Goal: Transaction & Acquisition: Purchase product/service

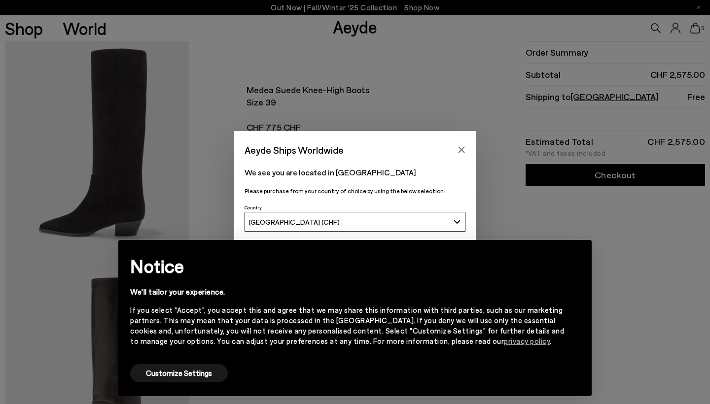
scroll to position [31, 0]
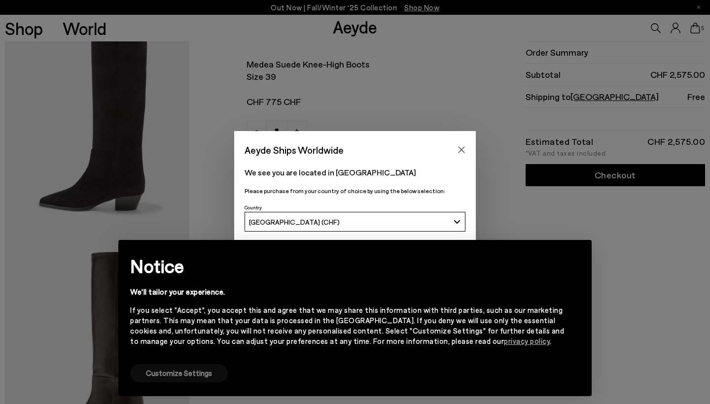
click at [198, 373] on button "Customize Settings" at bounding box center [179, 373] width 98 height 18
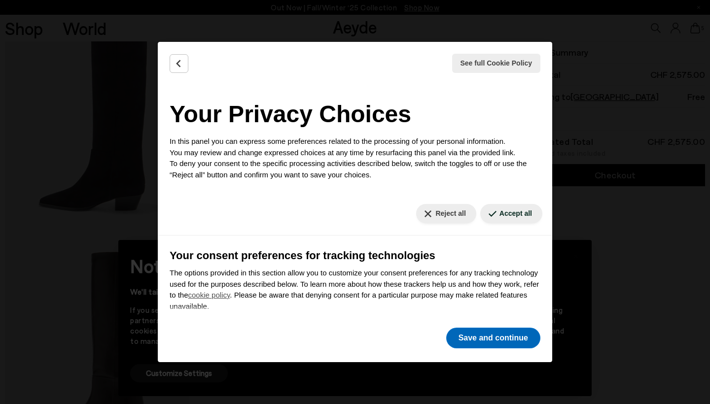
click at [487, 346] on button "Save and continue" at bounding box center [493, 338] width 94 height 21
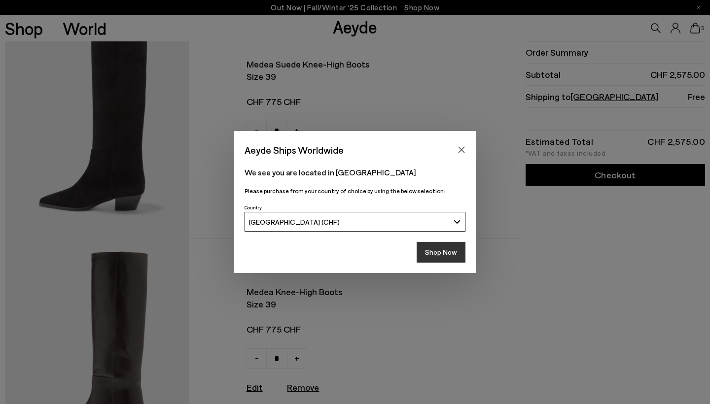
click at [443, 251] on button "Shop Now" at bounding box center [440, 252] width 49 height 21
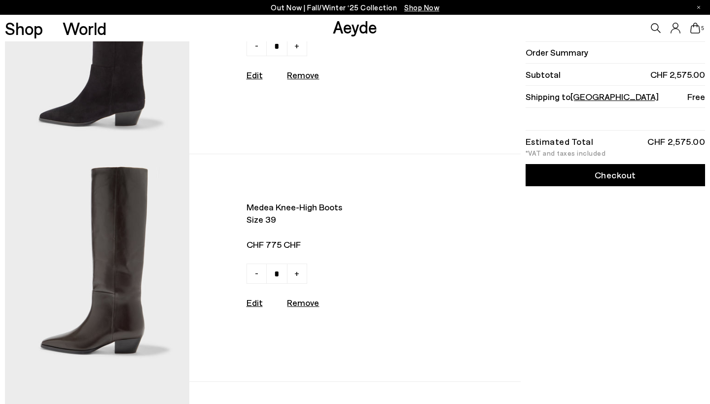
scroll to position [153, 0]
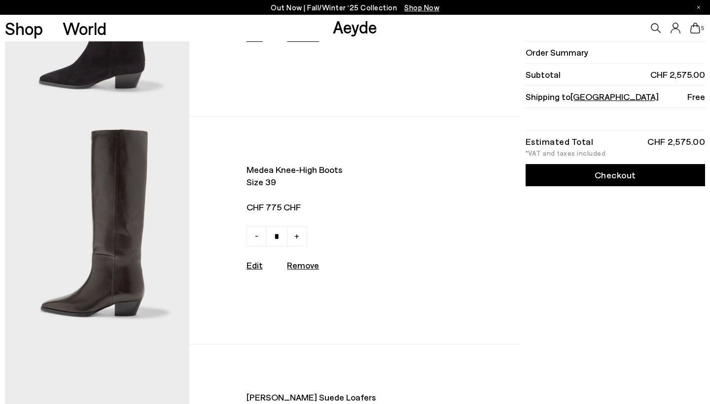
click at [145, 191] on img at bounding box center [97, 230] width 184 height 227
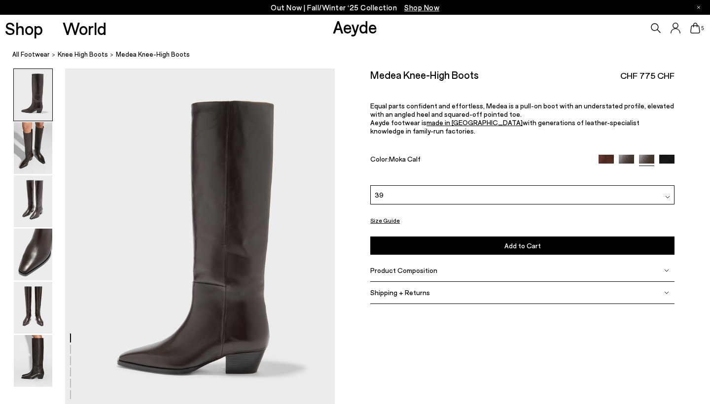
scroll to position [0, 3]
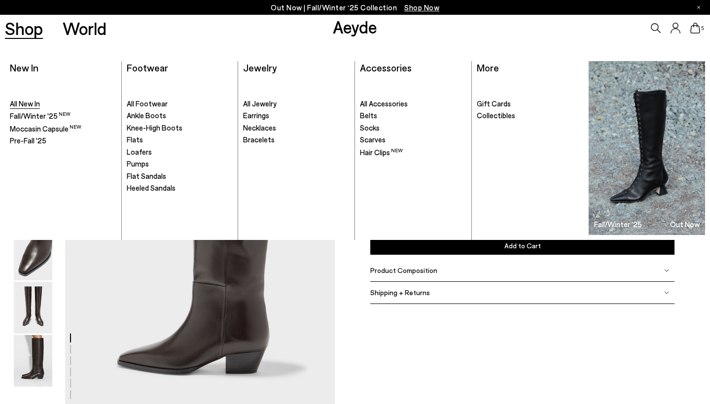
click at [28, 105] on span "All New In" at bounding box center [25, 103] width 30 height 9
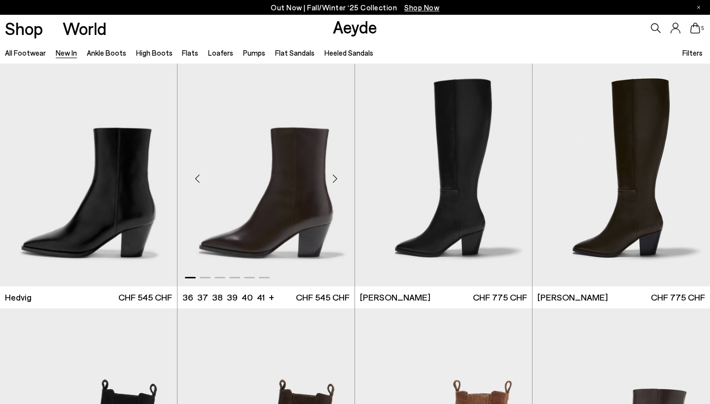
click at [338, 182] on div "Next slide" at bounding box center [335, 179] width 30 height 30
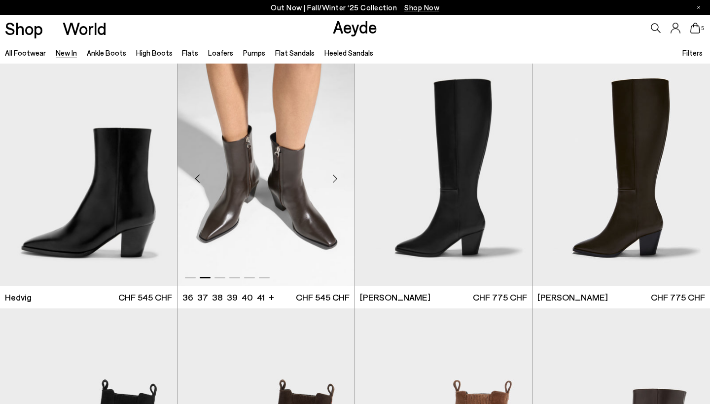
click at [338, 182] on div "Next slide" at bounding box center [335, 179] width 30 height 30
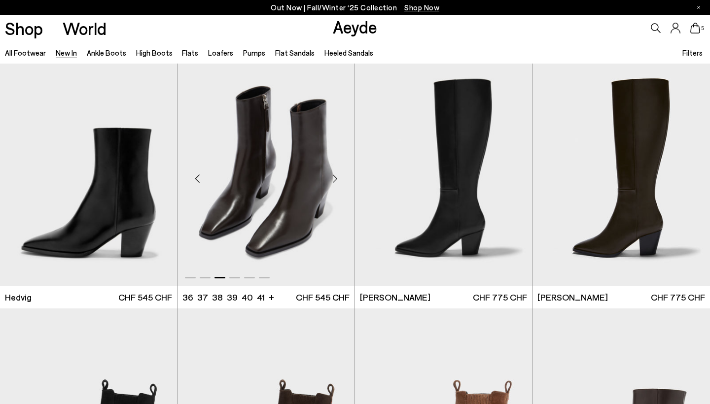
click at [338, 182] on div "Next slide" at bounding box center [335, 179] width 30 height 30
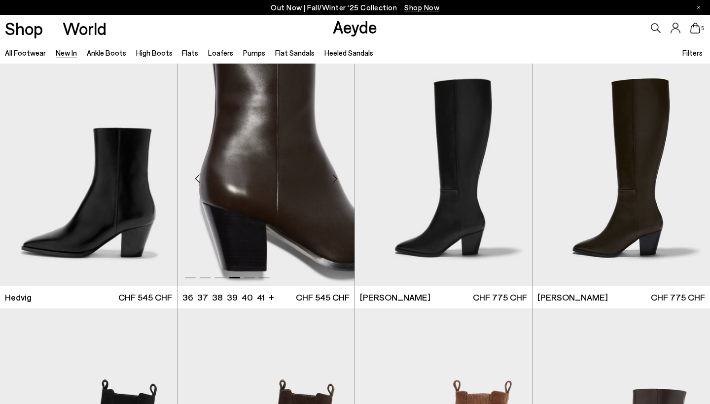
click at [338, 182] on div "Next slide" at bounding box center [335, 179] width 30 height 30
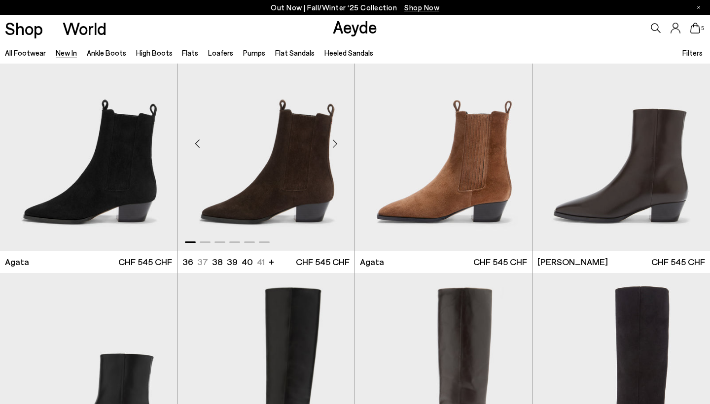
scroll to position [267, 0]
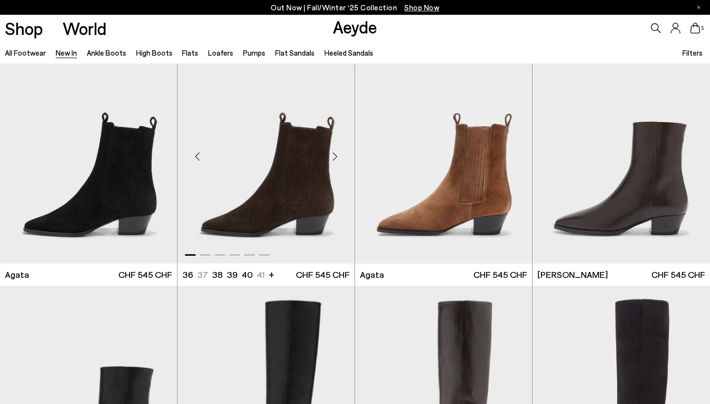
click at [336, 161] on div "Next slide" at bounding box center [335, 156] width 30 height 30
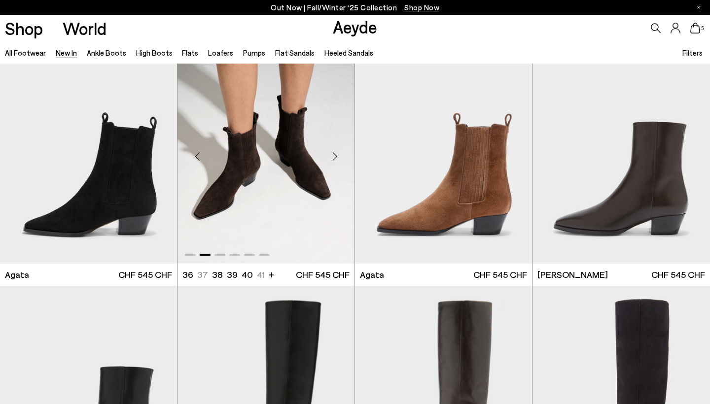
click at [339, 151] on div "Next slide" at bounding box center [335, 156] width 30 height 30
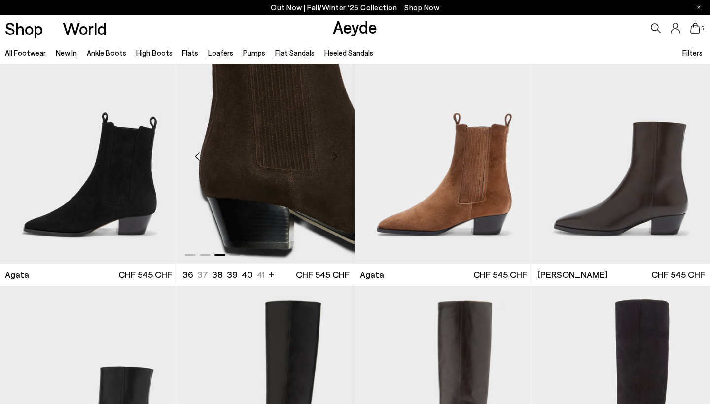
click at [339, 151] on div "Next slide" at bounding box center [335, 156] width 30 height 30
